Goal: Use online tool/utility: Utilize a website feature to perform a specific function

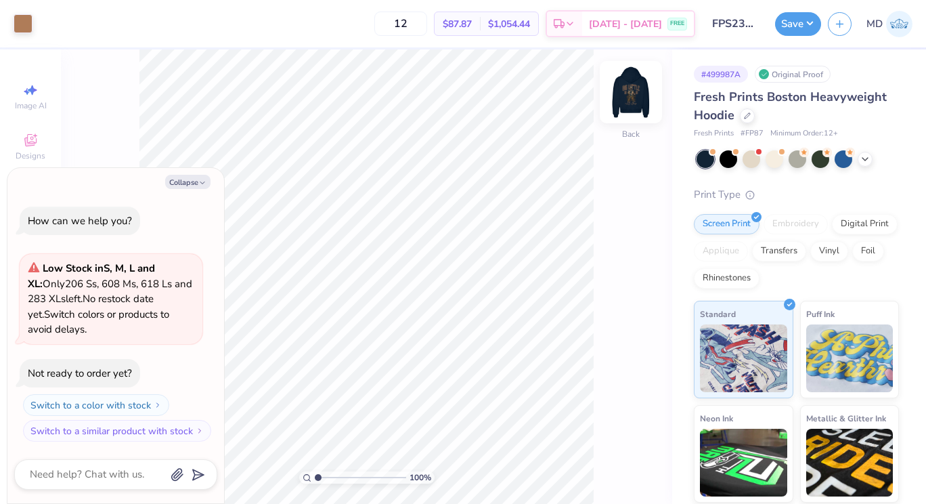
click at [629, 96] on img at bounding box center [631, 92] width 54 height 54
type textarea "x"
type input "1.51"
click at [322, 479] on input "range" at bounding box center [360, 477] width 91 height 12
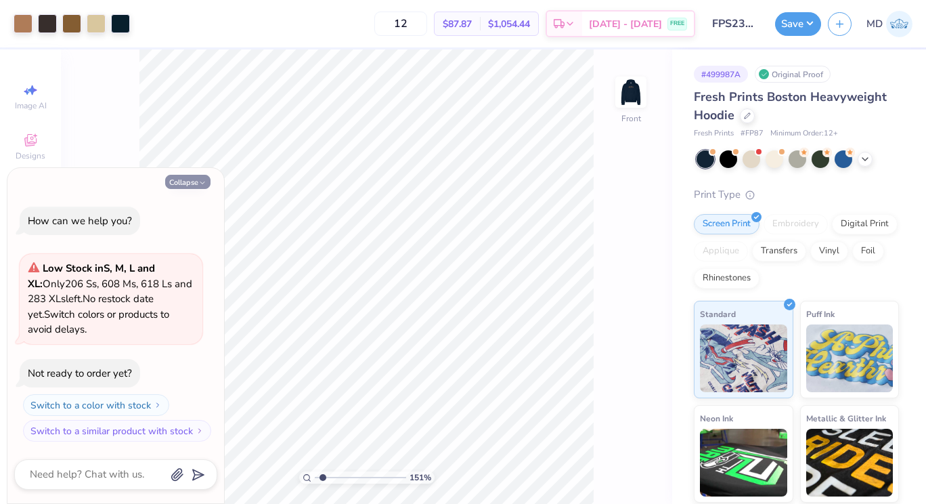
click at [190, 185] on button "Collapse" at bounding box center [187, 182] width 45 height 14
type textarea "x"
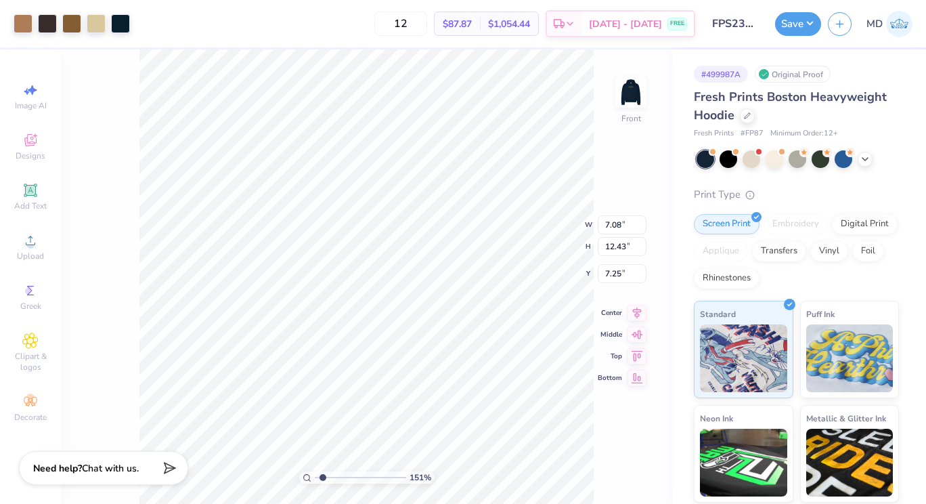
type input "12.44"
type input "4.84"
type input "6.00"
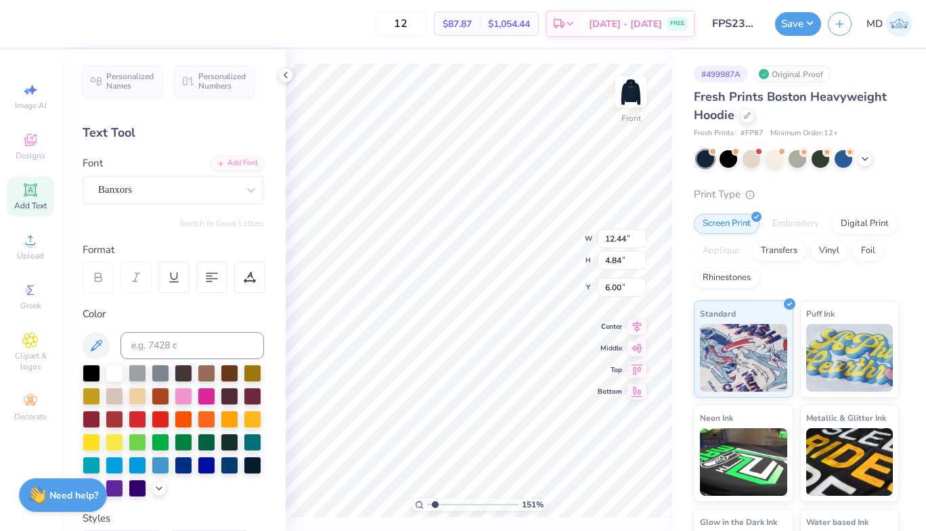
type input "1"
